Goal: Task Accomplishment & Management: Manage account settings

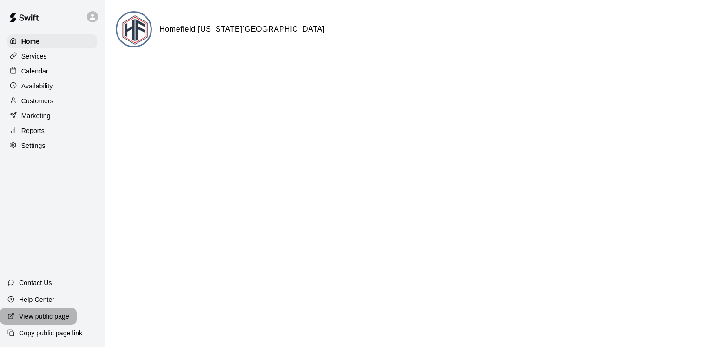
click at [65, 317] on p "View public page" at bounding box center [44, 315] width 50 height 9
click at [59, 59] on div "Services" at bounding box center [52, 56] width 90 height 14
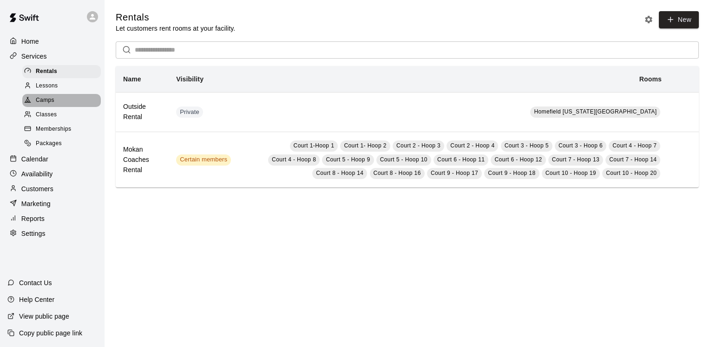
click at [59, 103] on div "Camps" at bounding box center [61, 100] width 79 height 13
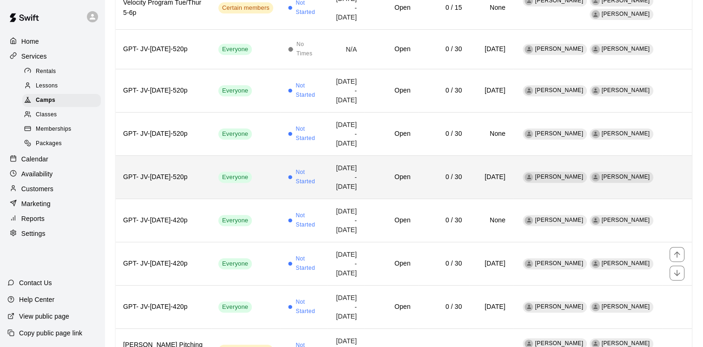
scroll to position [557, 0]
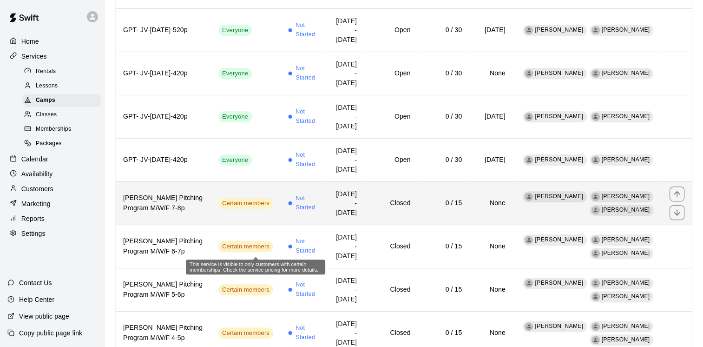
click at [247, 208] on span "Certain members" at bounding box center [245, 203] width 55 height 9
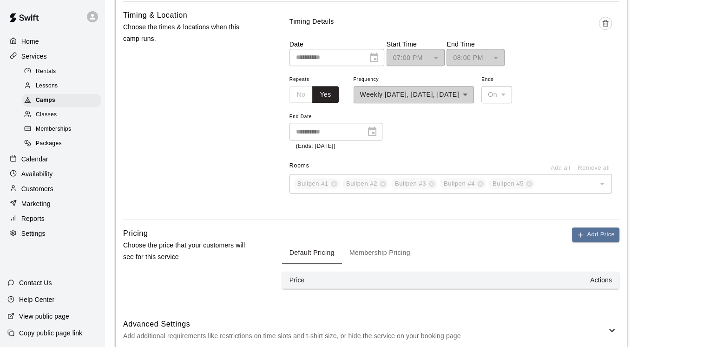
scroll to position [743, 0]
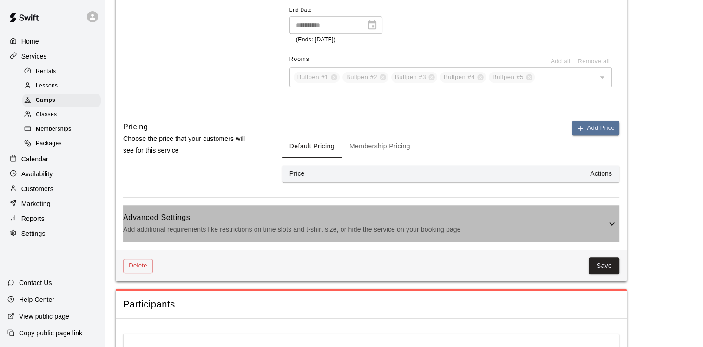
click at [613, 218] on icon at bounding box center [611, 223] width 11 height 11
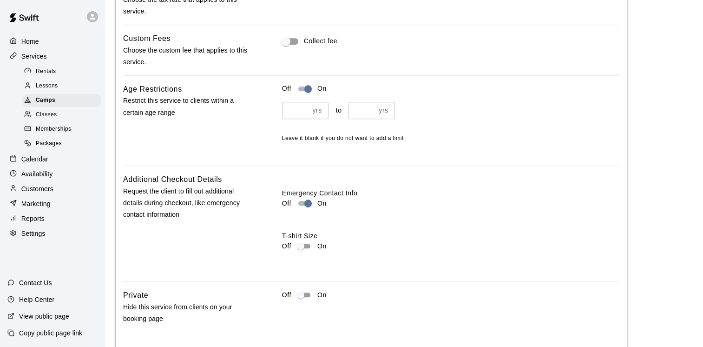
scroll to position [1115, 0]
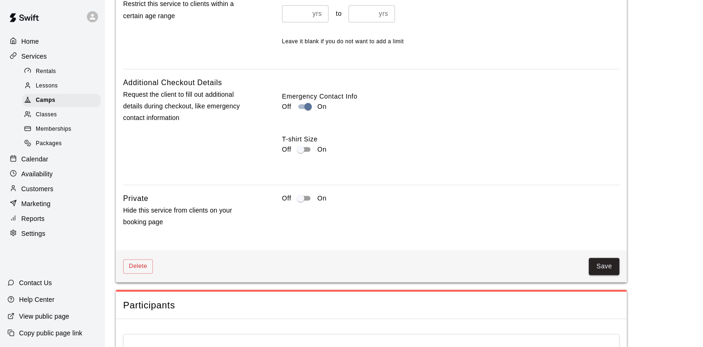
click at [67, 134] on span "Memberships" at bounding box center [53, 128] width 35 height 9
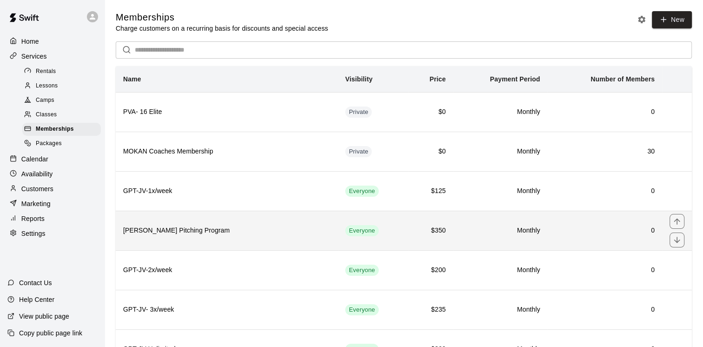
click at [266, 227] on h6 "[PERSON_NAME] Pitching Program" at bounding box center [226, 230] width 207 height 10
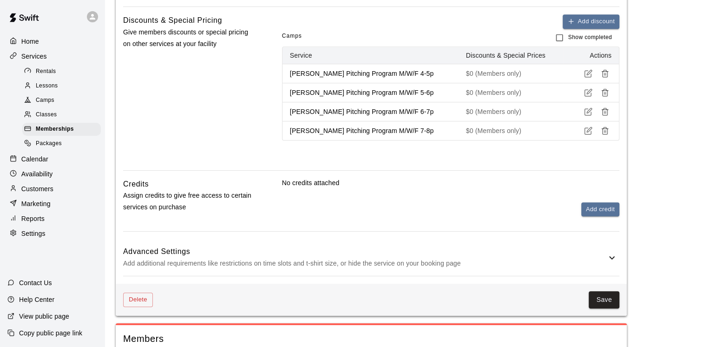
scroll to position [511, 0]
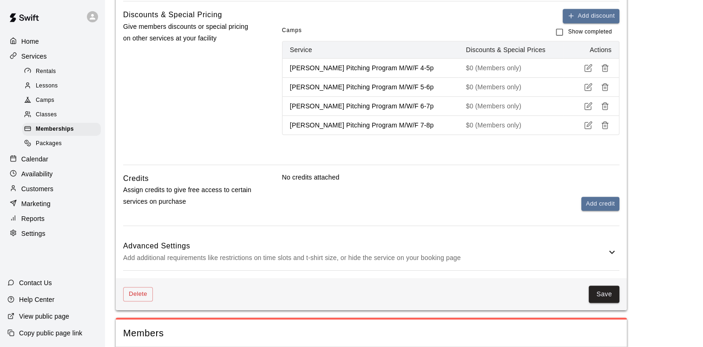
click at [514, 263] on p "Add additional requirements like restrictions on time slots and t-shirt size, o…" at bounding box center [364, 258] width 483 height 12
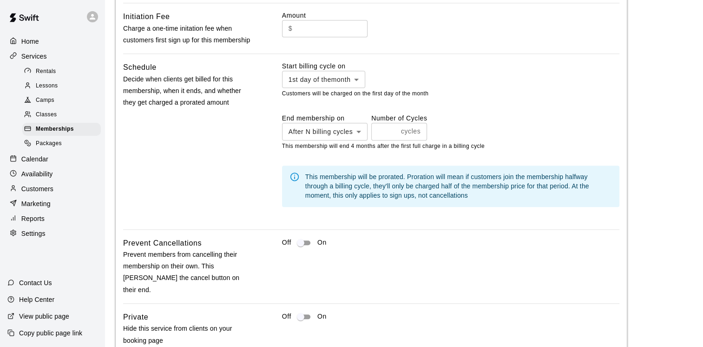
scroll to position [976, 0]
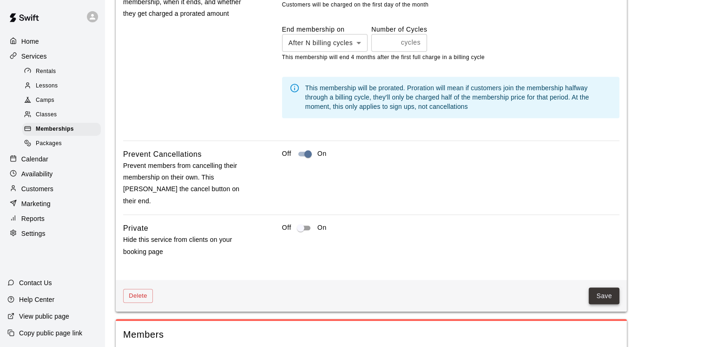
click at [610, 301] on button "Save" at bounding box center [604, 295] width 31 height 17
